Goal: Book appointment/travel/reservation

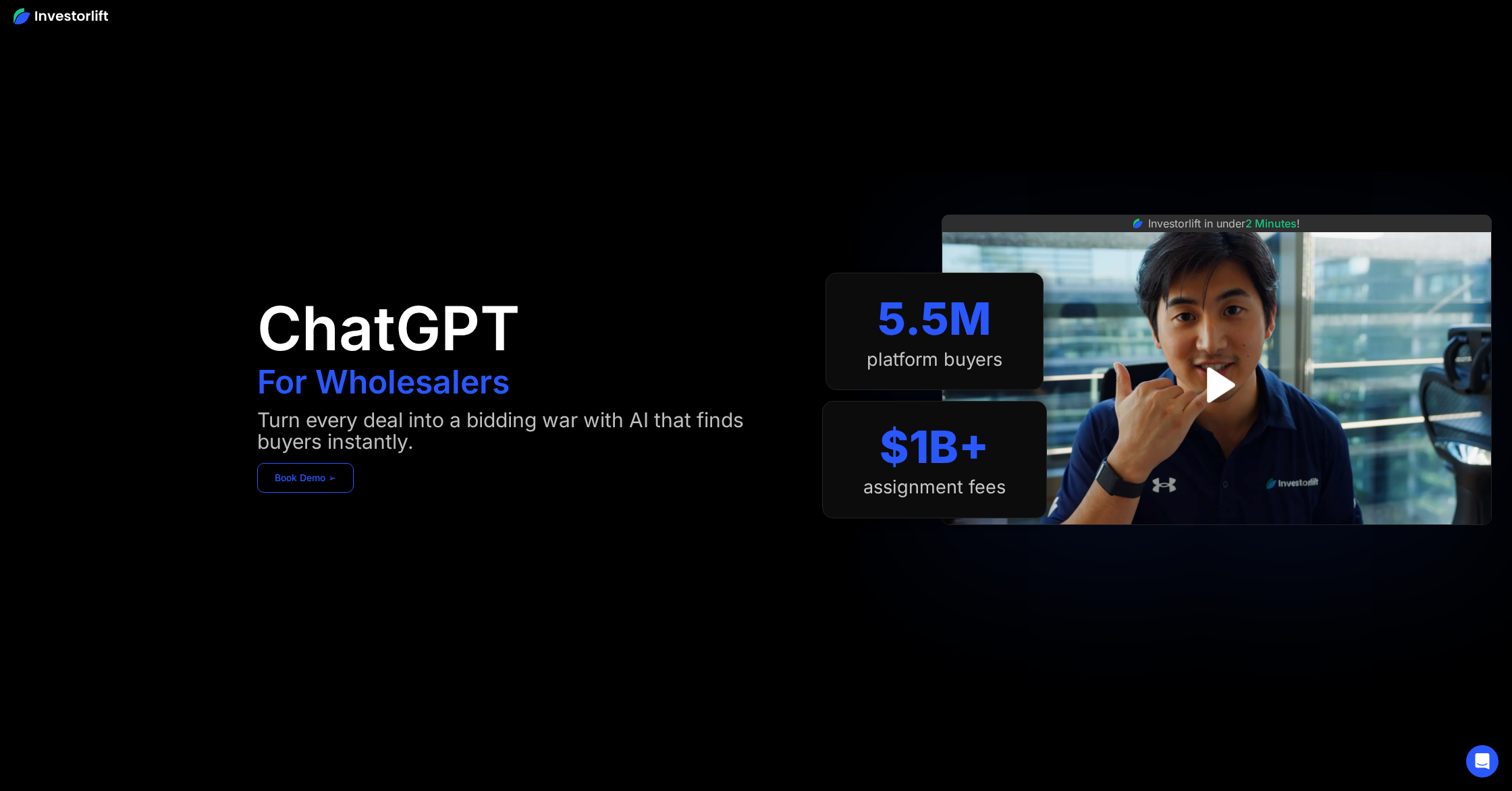
click at [325, 483] on link "Book Demo ➢" at bounding box center [305, 477] width 96 height 30
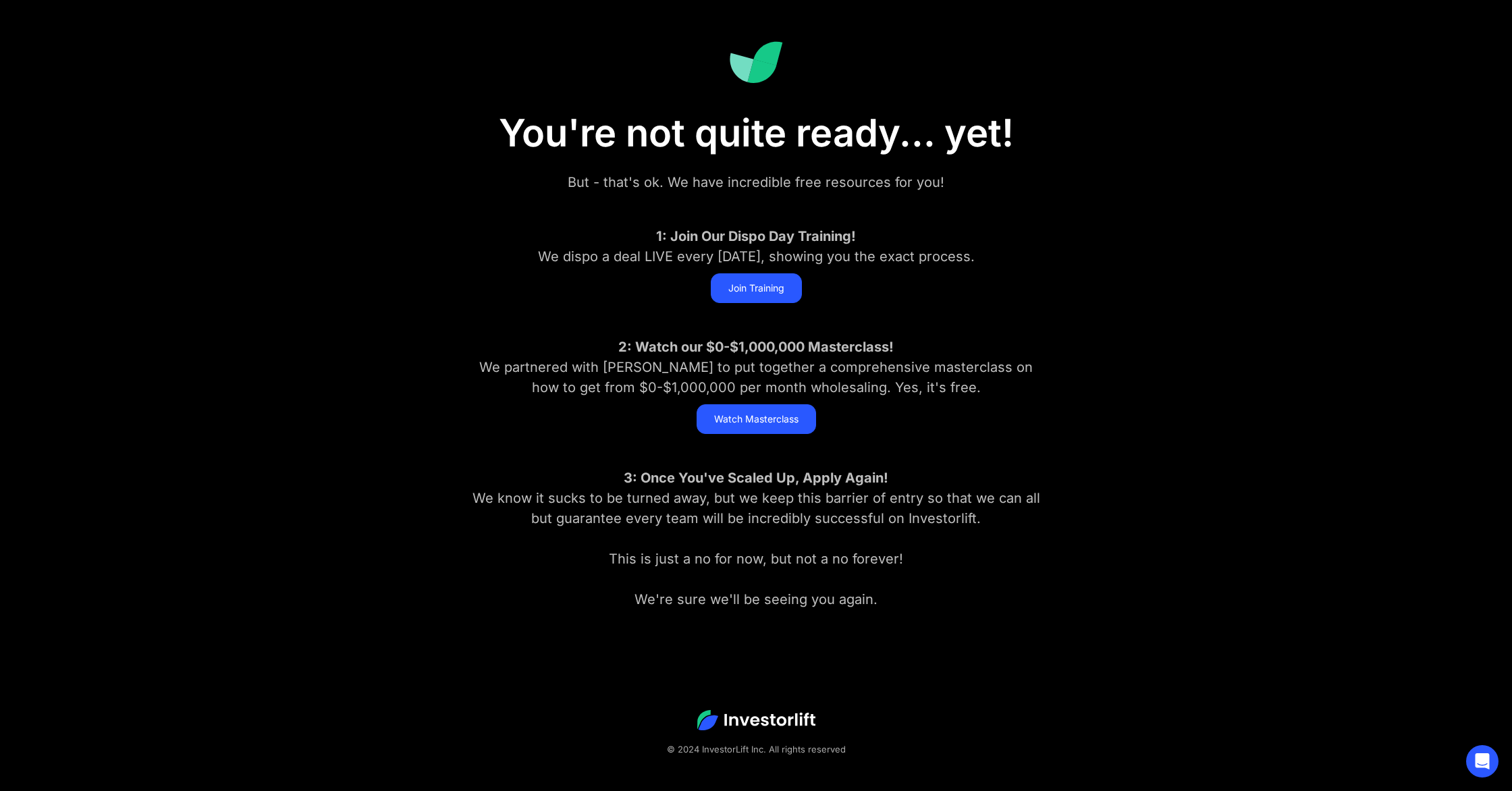
scroll to position [85, 0]
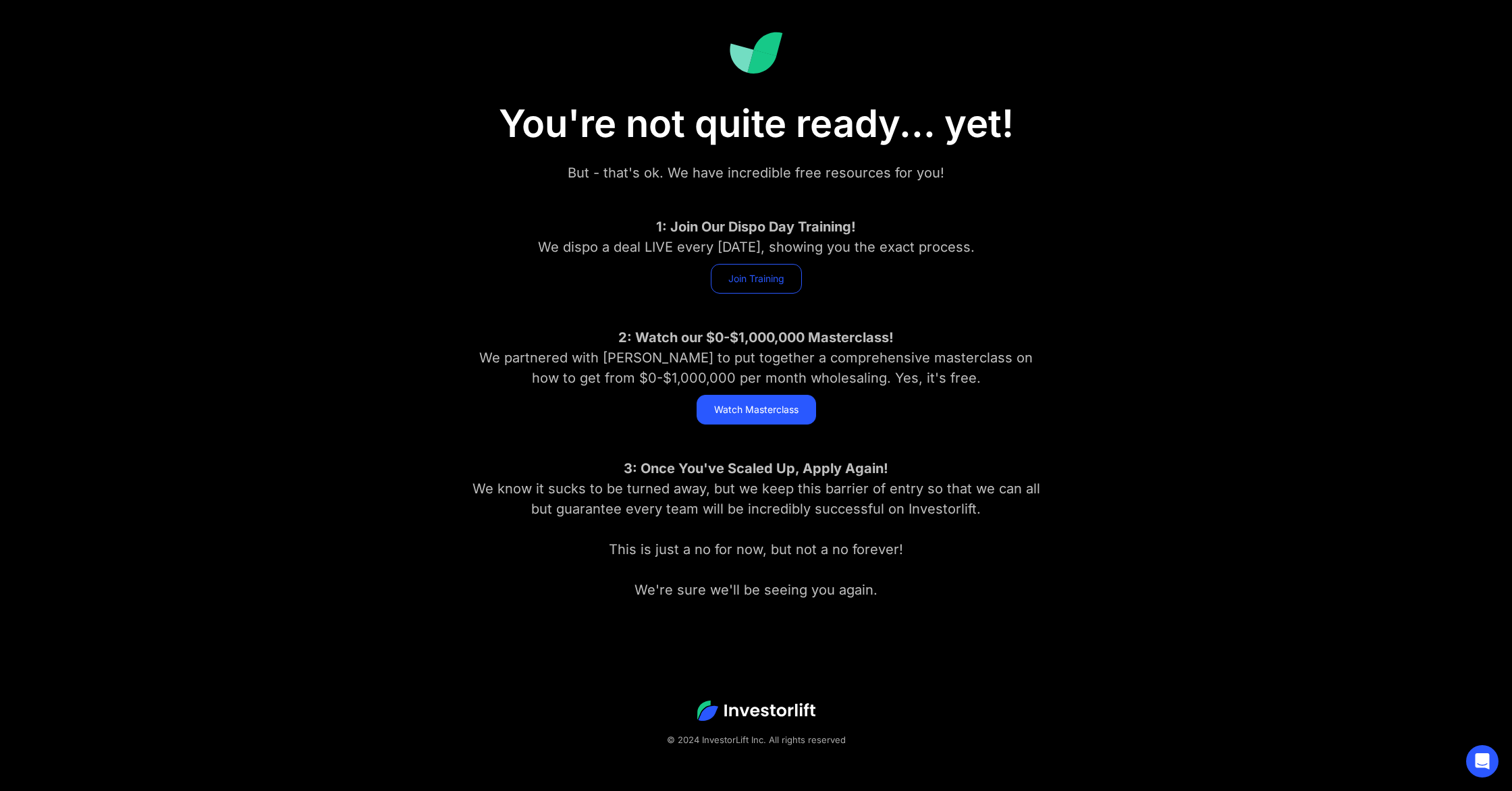
click at [759, 271] on link "Join Training" at bounding box center [757, 278] width 91 height 30
